Goal: Contribute content

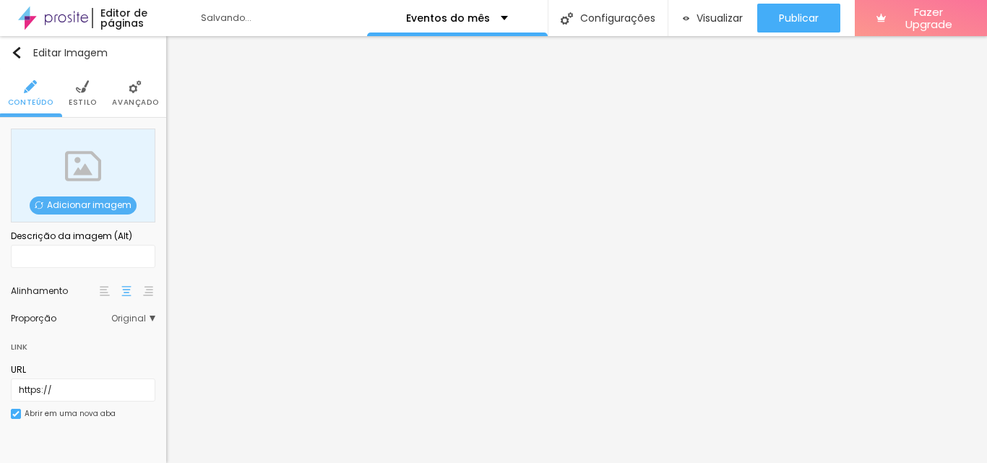
click at [69, 165] on div "Adicionar imagem" at bounding box center [83, 176] width 144 height 94
click at [69, 200] on span "Adicionar imagem" at bounding box center [83, 206] width 107 height 18
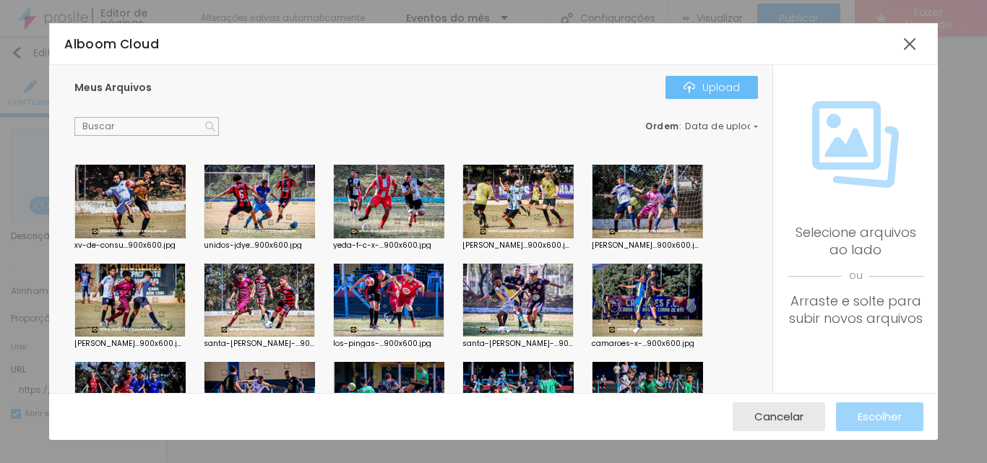
click at [715, 88] on div "Upload" at bounding box center [711, 88] width 56 height 12
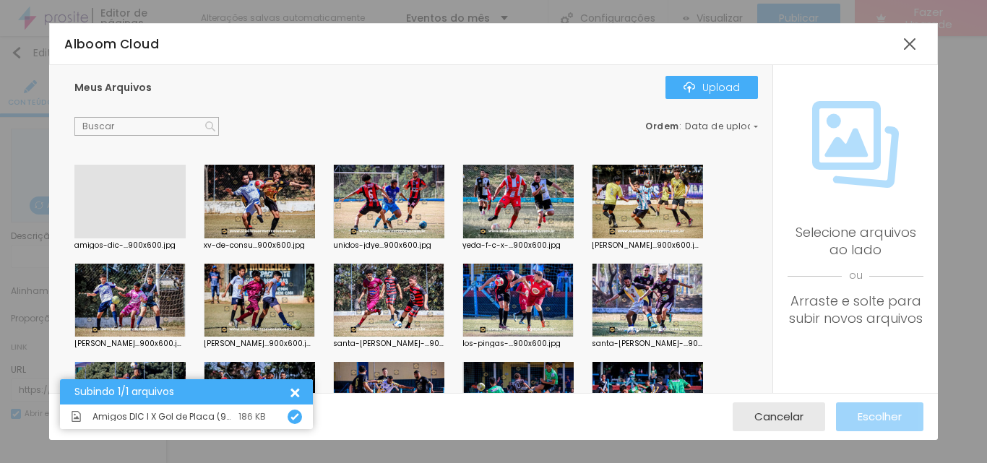
click at [130, 238] on div at bounding box center [129, 238] width 111 height 0
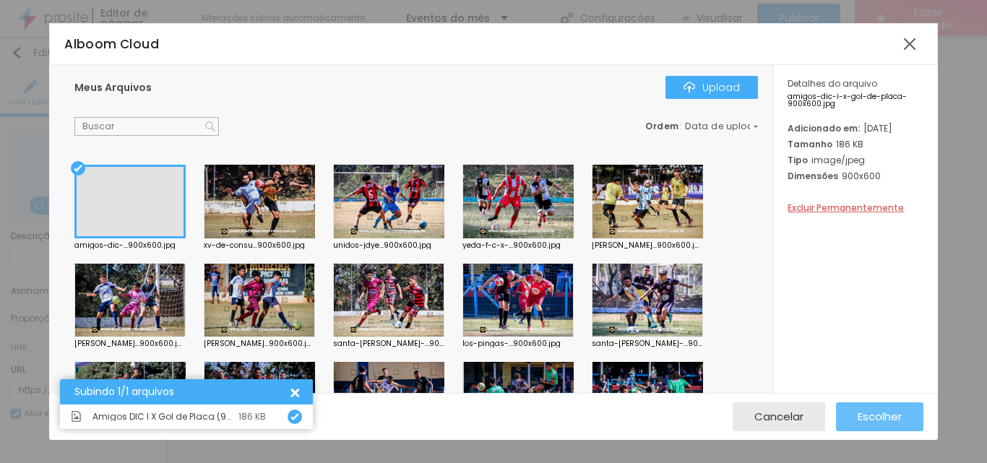
click at [866, 415] on span "Escolher" at bounding box center [880, 416] width 44 height 12
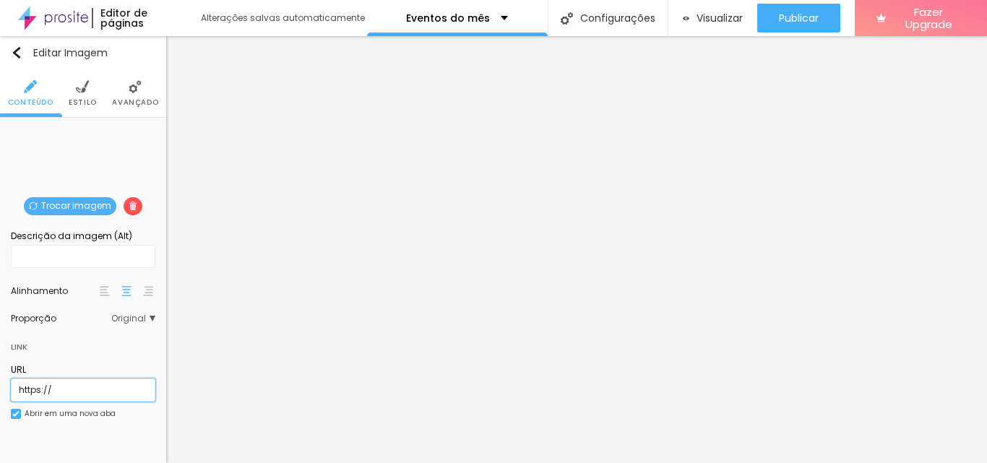
drag, startPoint x: 85, startPoint y: 391, endPoint x: 0, endPoint y: 380, distance: 85.2
click at [0, 380] on div "Trocar imagem Descrição da imagem (Alt) Alinhamento Proporção Original Cinema 1…" at bounding box center [83, 282] width 166 height 329
paste input "[URL][DOMAIN_NAME]"
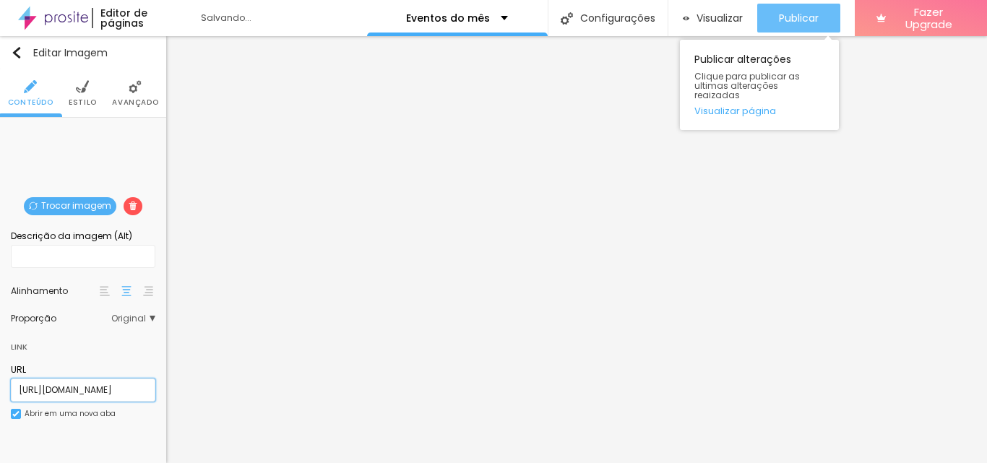
type input "[URL][DOMAIN_NAME]"
click at [793, 17] on span "Publicar" at bounding box center [799, 18] width 40 height 12
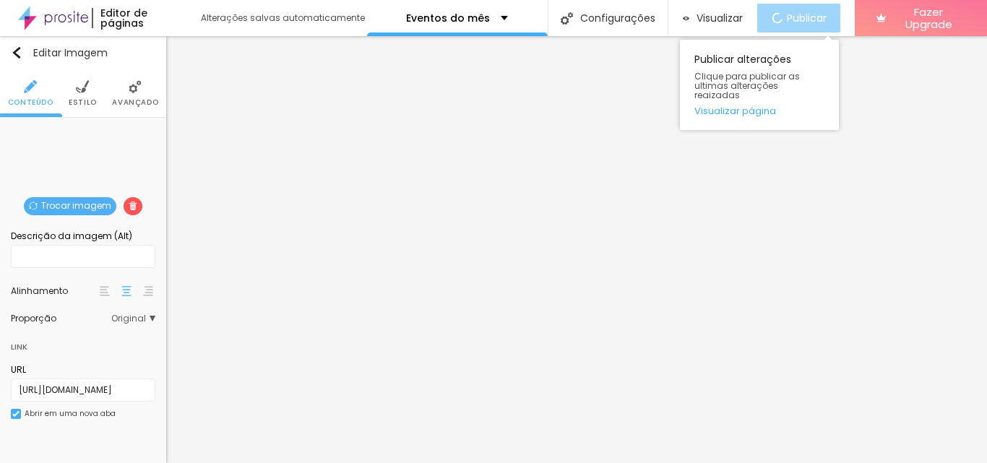
scroll to position [0, 0]
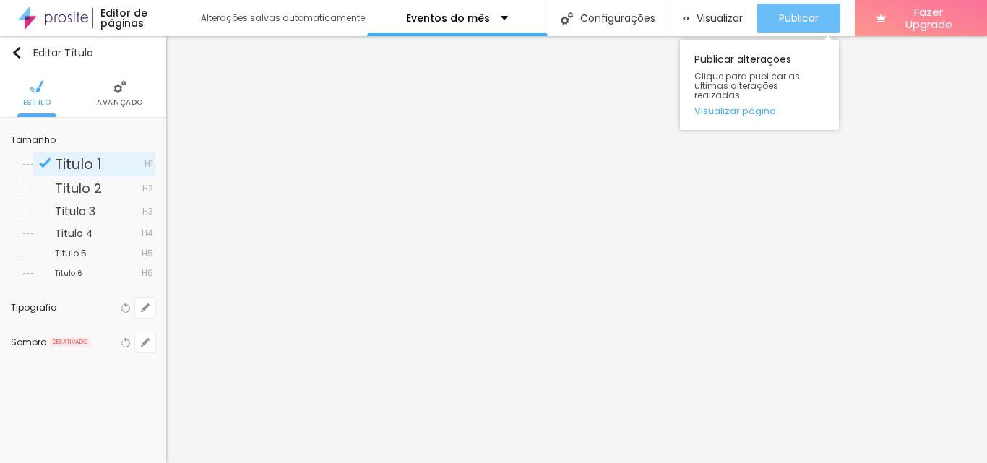
click at [795, 13] on span "Publicar" at bounding box center [799, 18] width 40 height 12
